Goal: Entertainment & Leisure: Browse casually

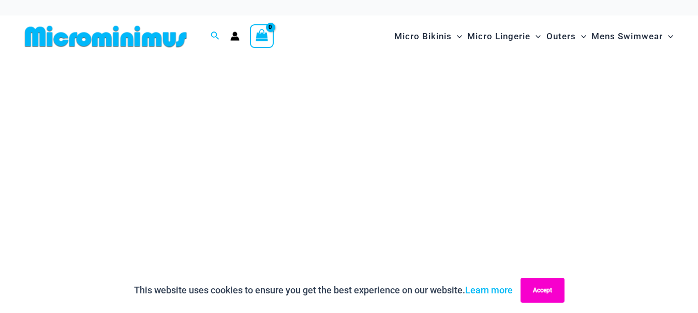
click at [540, 289] on button "Accept" at bounding box center [542, 290] width 44 height 25
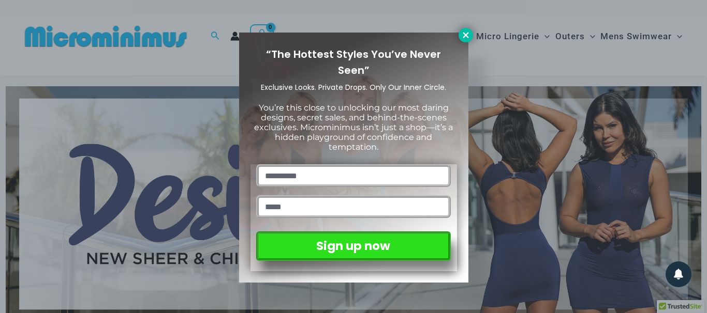
click at [462, 38] on icon at bounding box center [465, 35] width 9 height 9
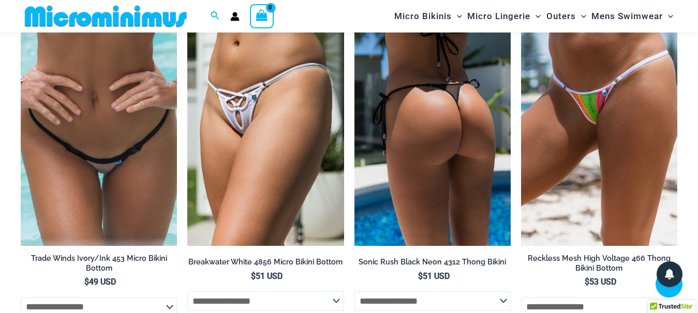
scroll to position [2840, 0]
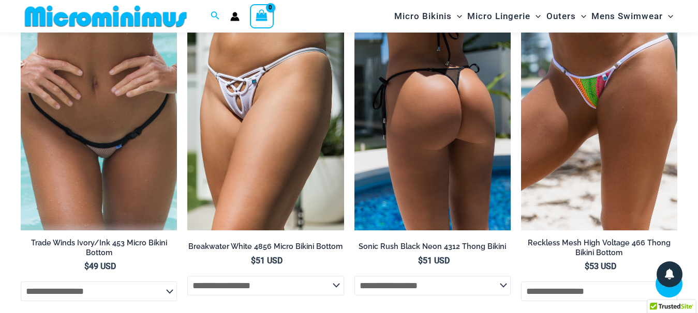
click at [382, 167] on img at bounding box center [432, 113] width 156 height 234
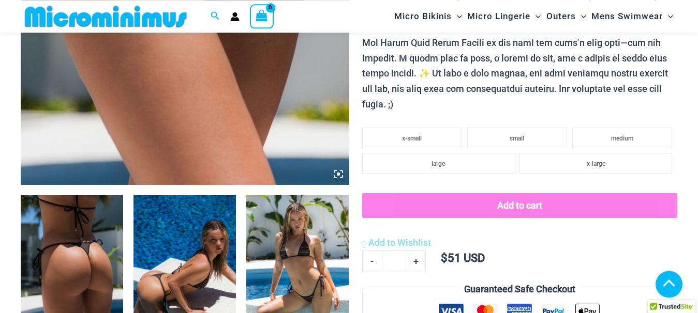
scroll to position [466, 0]
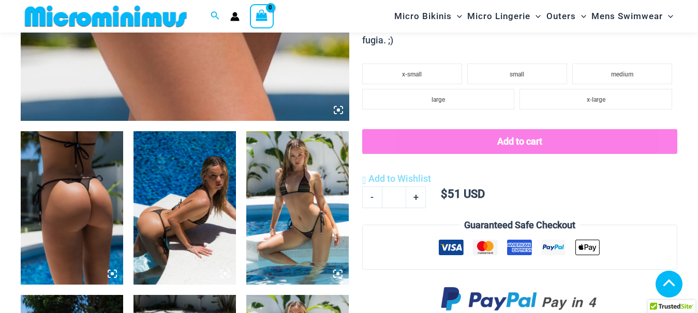
click at [65, 200] on img at bounding box center [72, 208] width 102 height 154
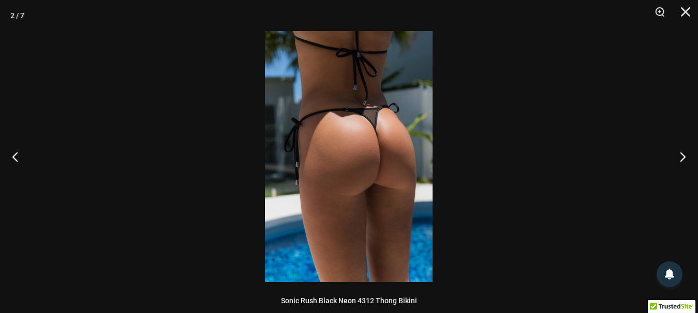
click at [377, 190] on img at bounding box center [349, 156] width 168 height 251
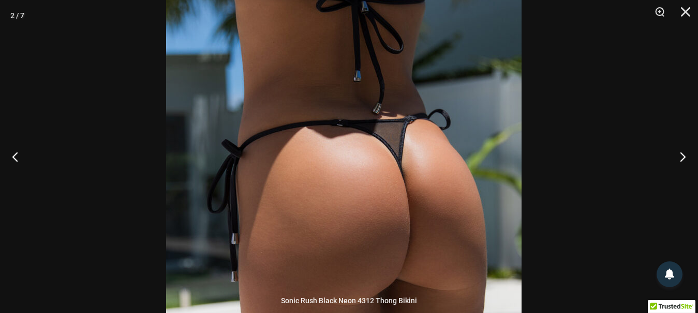
click at [400, 182] on img at bounding box center [343, 222] width 355 height 533
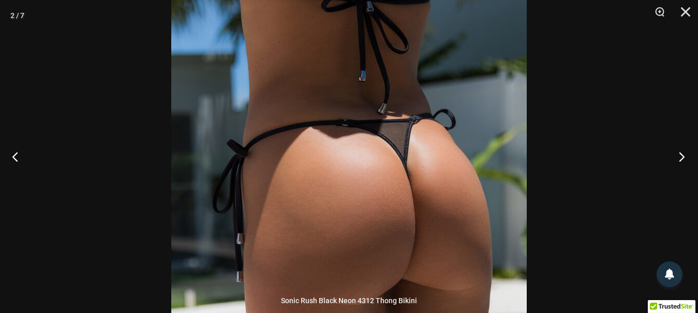
click at [681, 153] on button "Next" at bounding box center [678, 157] width 39 height 52
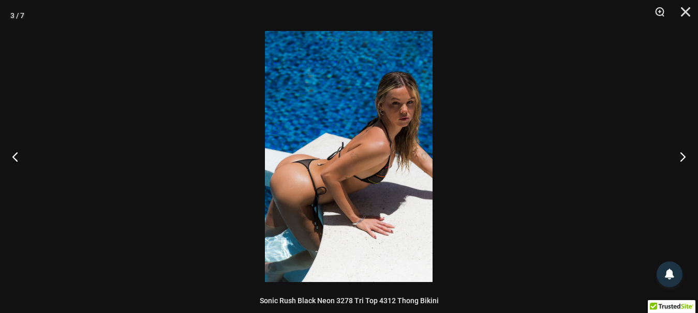
click at [346, 151] on img at bounding box center [349, 156] width 168 height 251
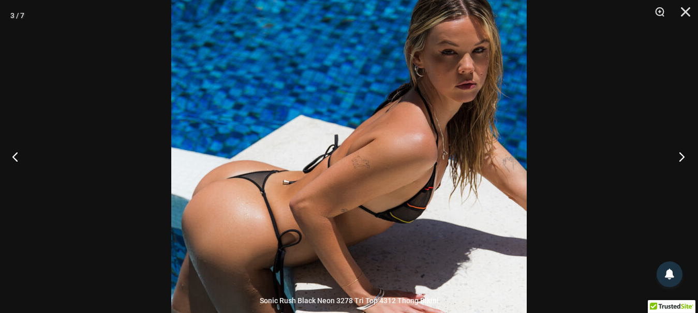
click at [687, 161] on button "Next" at bounding box center [678, 157] width 39 height 52
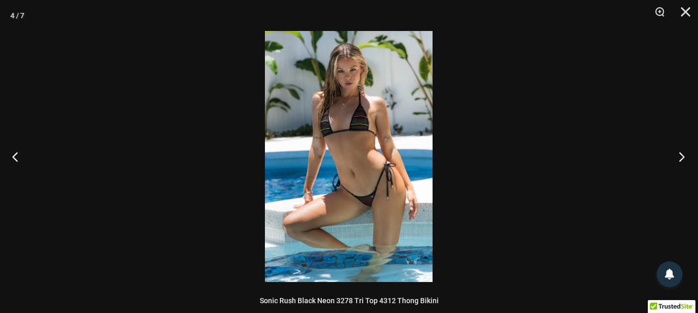
click at [678, 158] on button "Next" at bounding box center [678, 157] width 39 height 52
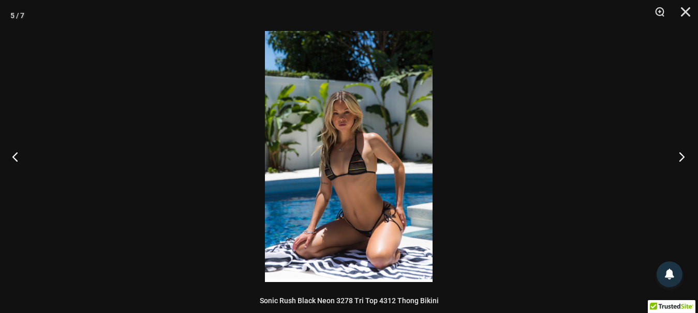
click at [678, 158] on button "Next" at bounding box center [678, 157] width 39 height 52
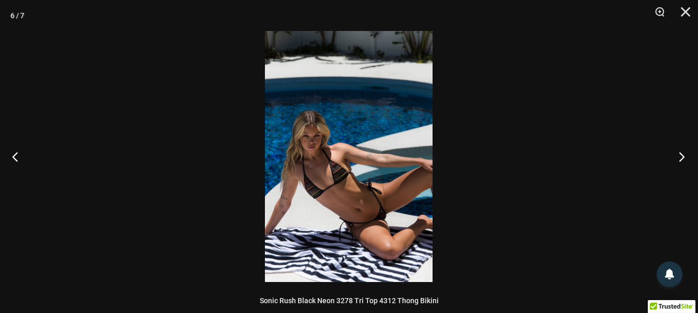
click at [678, 158] on button "Next" at bounding box center [678, 157] width 39 height 52
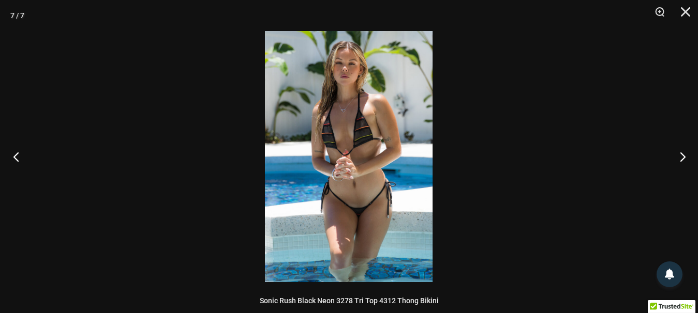
click at [15, 153] on button "Previous" at bounding box center [19, 157] width 39 height 52
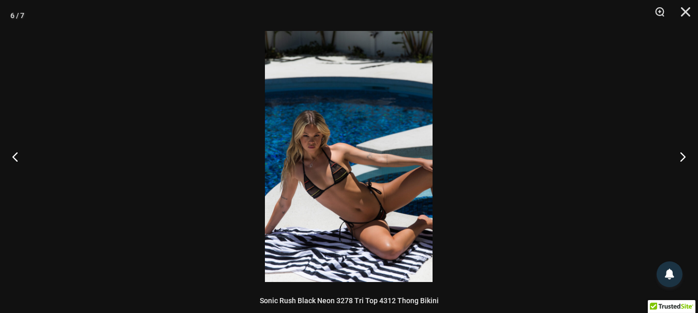
click at [381, 227] on img at bounding box center [349, 156] width 168 height 251
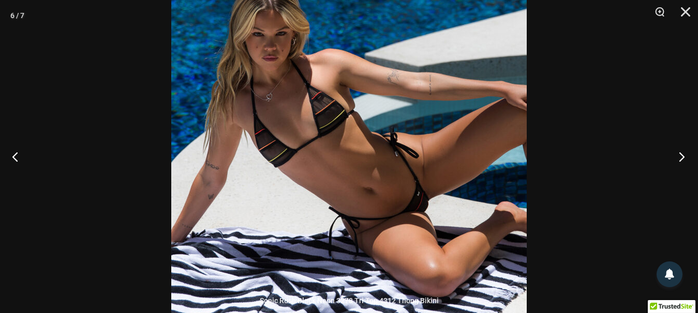
click at [682, 155] on button "Next" at bounding box center [678, 157] width 39 height 52
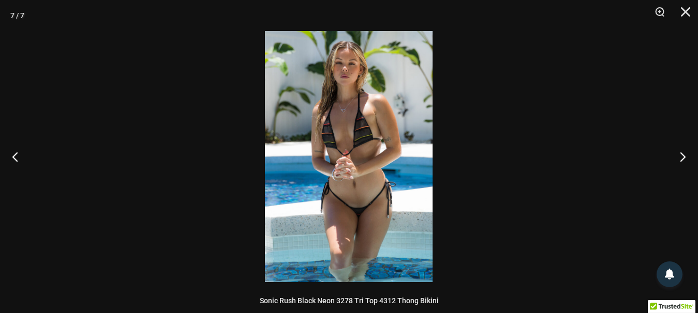
click at [362, 224] on img at bounding box center [349, 156] width 168 height 251
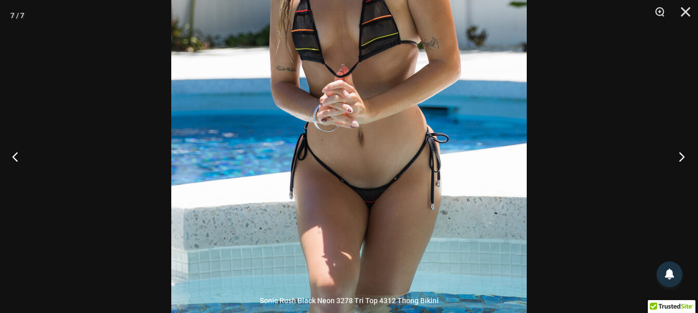
click at [681, 163] on button "Next" at bounding box center [678, 157] width 39 height 52
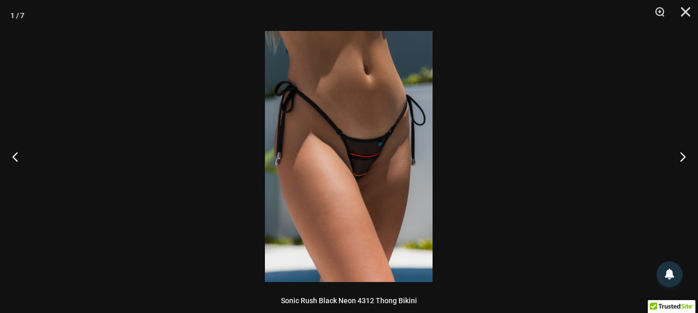
click at [334, 157] on img at bounding box center [349, 156] width 168 height 251
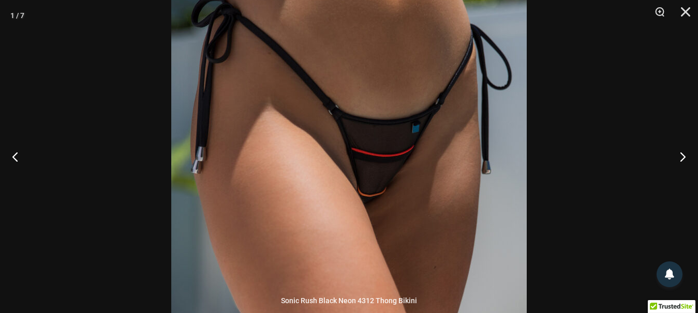
click at [561, 183] on div at bounding box center [349, 156] width 698 height 313
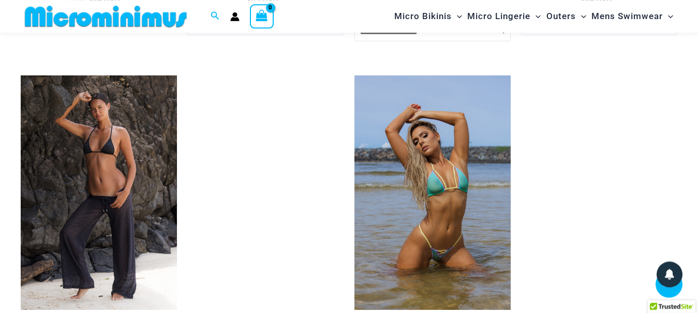
scroll to position [2418, 0]
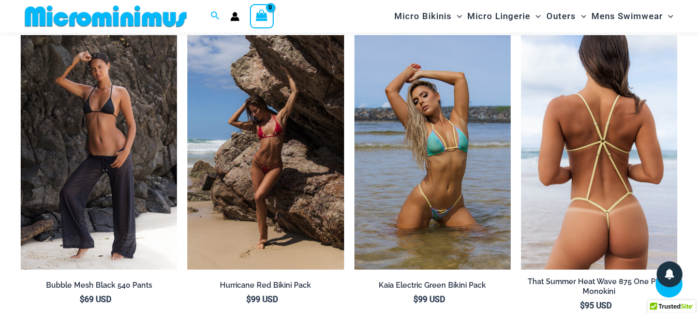
click at [620, 169] on img at bounding box center [599, 152] width 156 height 234
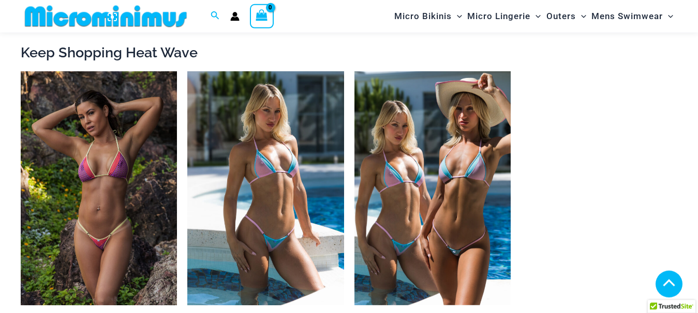
scroll to position [888, 0]
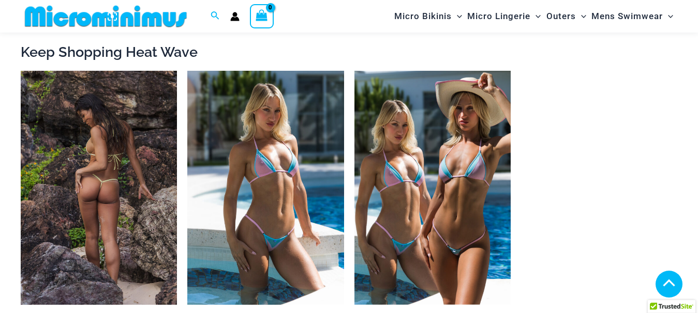
click at [80, 235] on img at bounding box center [99, 188] width 156 height 234
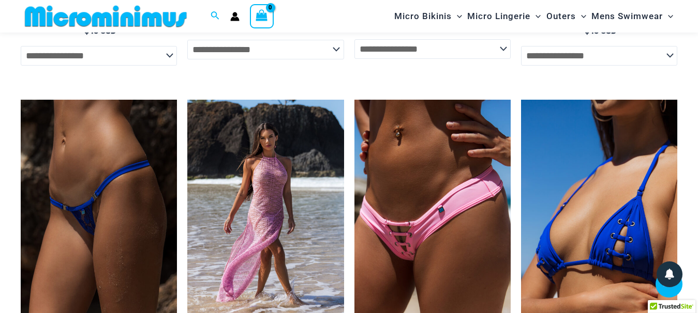
scroll to position [2418, 0]
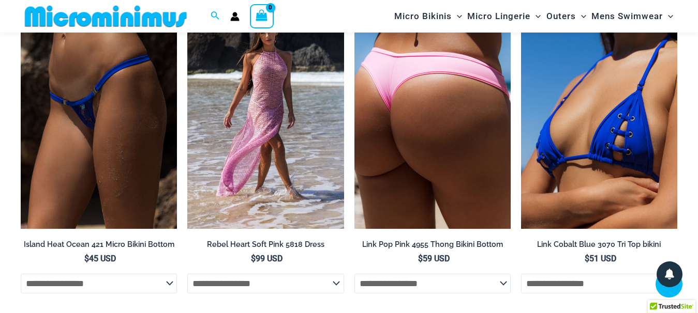
click at [477, 178] on img at bounding box center [432, 111] width 156 height 234
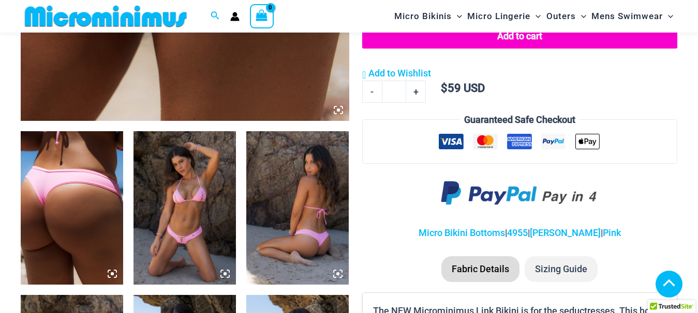
scroll to position [475, 0]
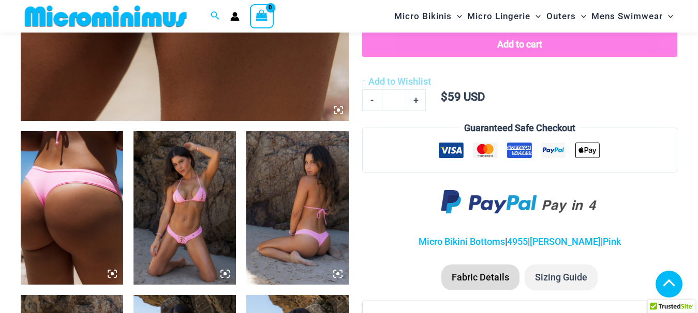
click at [340, 106] on div at bounding box center [349, 156] width 168 height 251
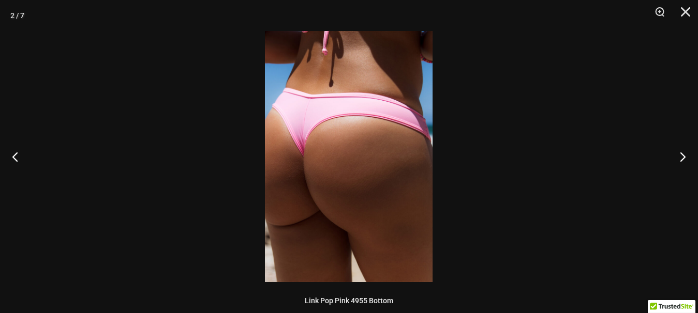
scroll to position [466, 0]
click at [340, 182] on img at bounding box center [349, 156] width 168 height 251
click at [321, 156] on img at bounding box center [349, 156] width 168 height 251
click at [14, 157] on button "Previous" at bounding box center [19, 157] width 39 height 52
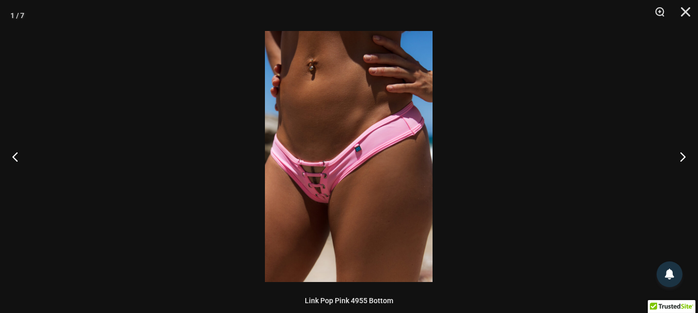
click at [331, 185] on img at bounding box center [349, 156] width 168 height 251
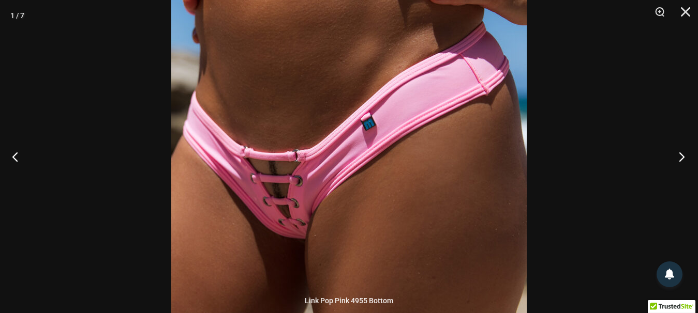
click at [683, 155] on button "Next" at bounding box center [678, 157] width 39 height 52
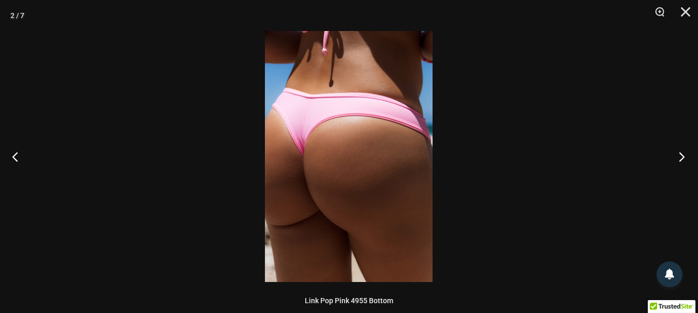
click at [683, 154] on button "Next" at bounding box center [678, 157] width 39 height 52
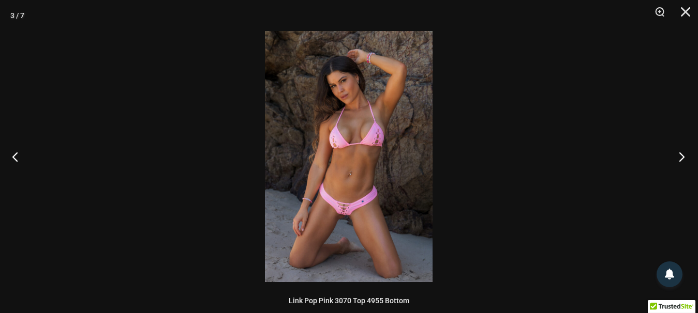
click at [683, 154] on button "Next" at bounding box center [678, 157] width 39 height 52
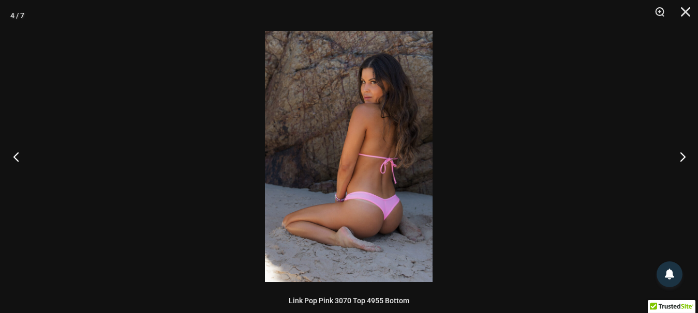
click at [17, 156] on button "Previous" at bounding box center [19, 157] width 39 height 52
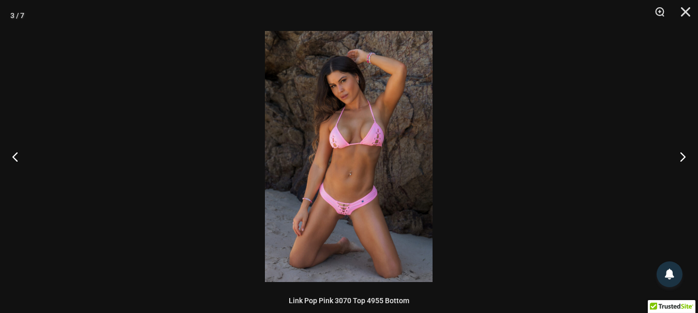
click at [373, 212] on img at bounding box center [349, 156] width 168 height 251
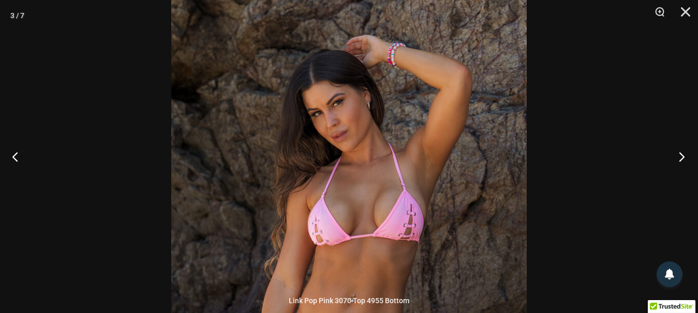
click at [687, 156] on button "Next" at bounding box center [678, 157] width 39 height 52
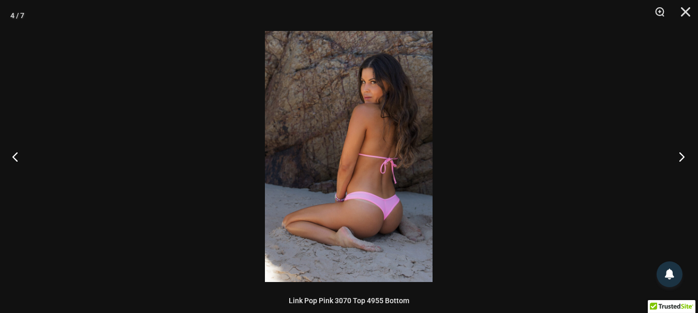
click at [687, 155] on button "Next" at bounding box center [678, 157] width 39 height 52
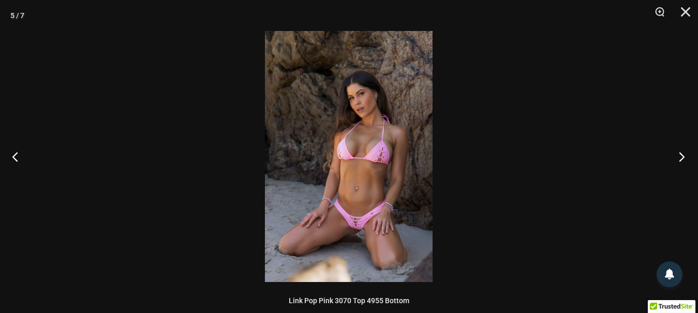
click at [687, 155] on button "Next" at bounding box center [678, 157] width 39 height 52
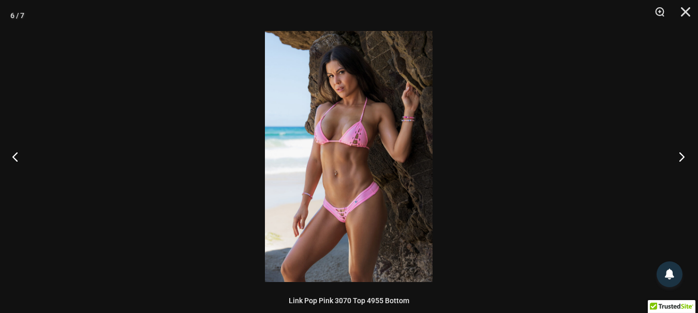
click at [687, 155] on button "Next" at bounding box center [678, 157] width 39 height 52
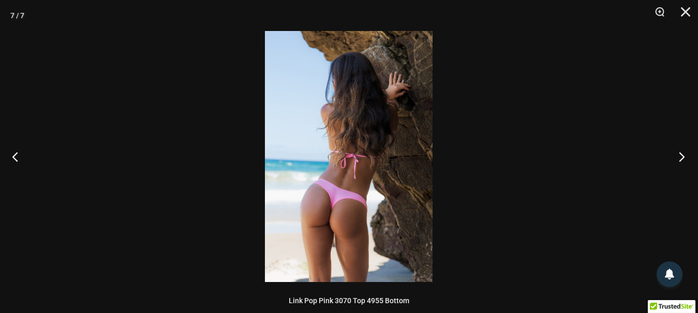
click at [687, 155] on button "Next" at bounding box center [678, 157] width 39 height 52
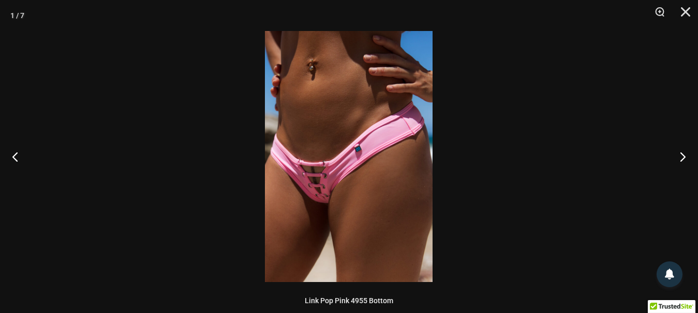
click at [314, 183] on img at bounding box center [349, 156] width 168 height 251
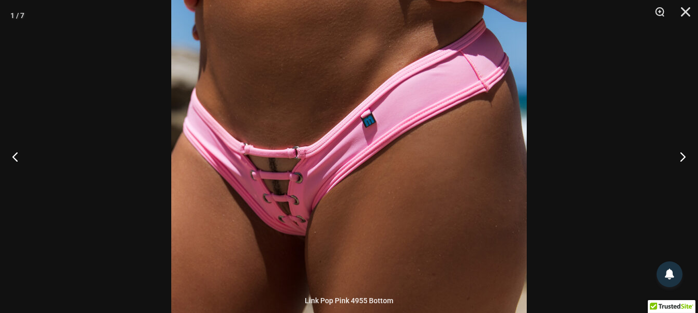
click at [655, 160] on div at bounding box center [349, 156] width 698 height 313
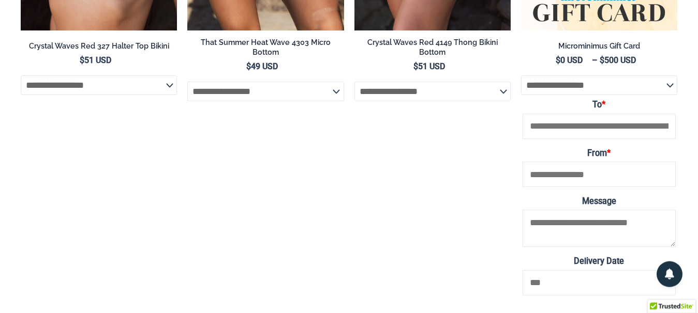
scroll to position [0, 0]
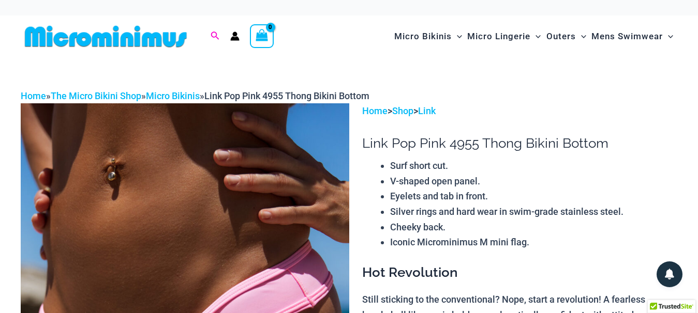
click at [215, 30] on span "Search icon link" at bounding box center [215, 36] width 9 height 13
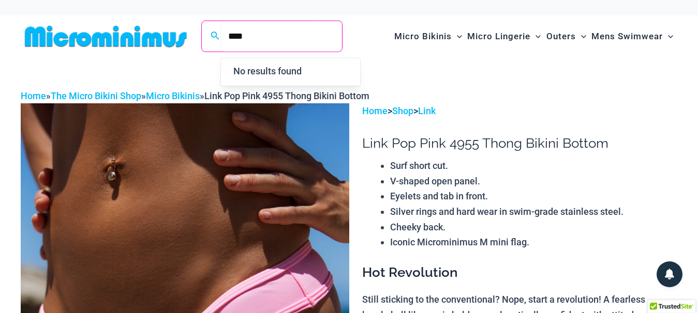
click at [241, 34] on input "****" at bounding box center [281, 36] width 122 height 31
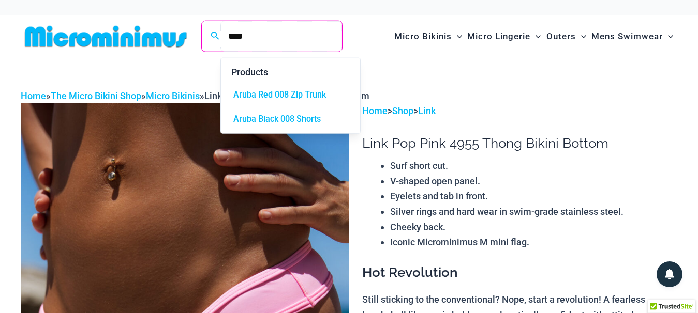
click at [303, 36] on input "****" at bounding box center [281, 36] width 122 height 31
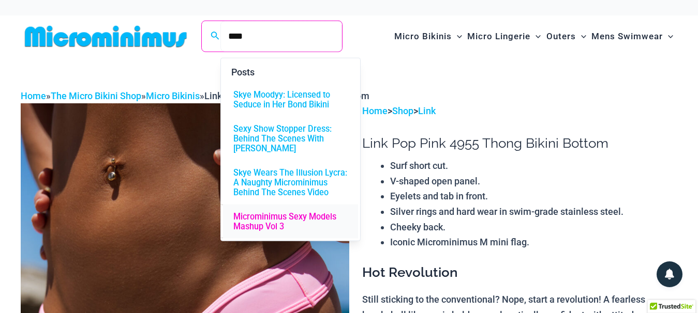
type input "****"
click at [317, 214] on span "Microminimus Sexy Models Mashup Vol 3" at bounding box center [290, 223] width 114 height 20
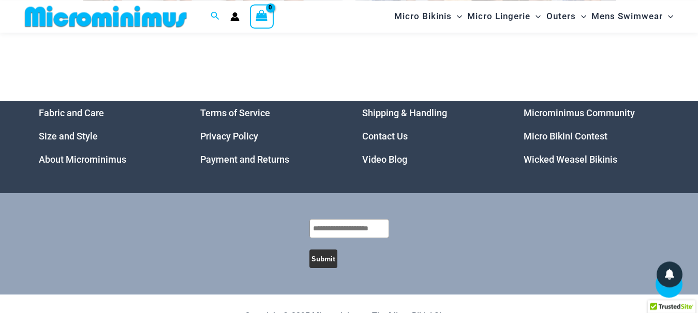
scroll to position [1063, 0]
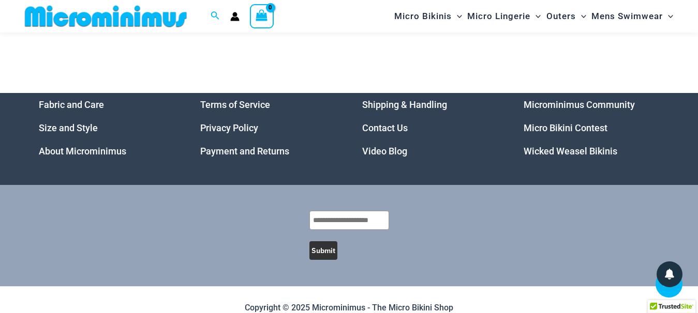
click at [398, 146] on link "Video Blog" at bounding box center [384, 151] width 45 height 11
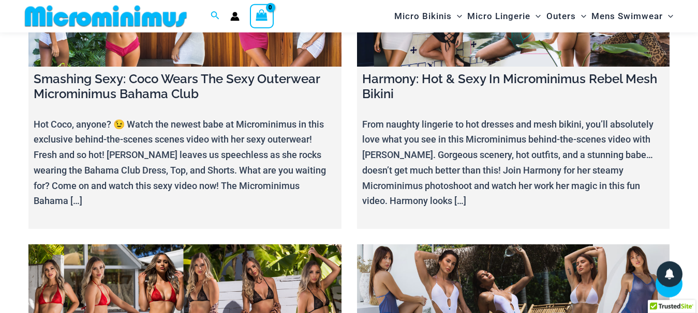
scroll to position [11897, 0]
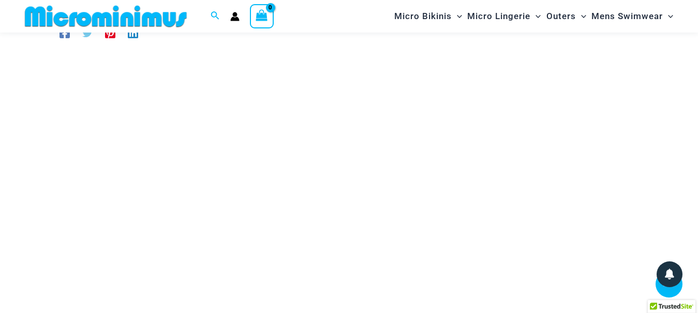
scroll to position [158, 0]
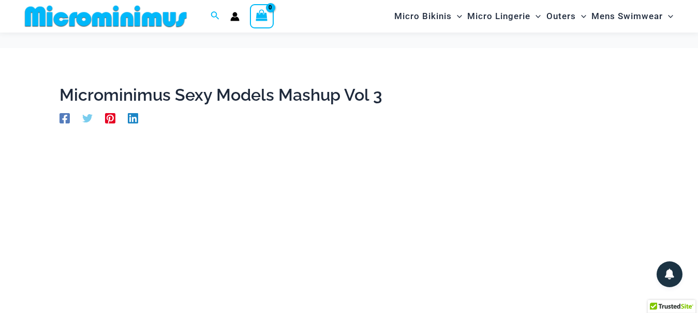
scroll to position [96, 0]
